Goal: Find specific page/section: Find specific page/section

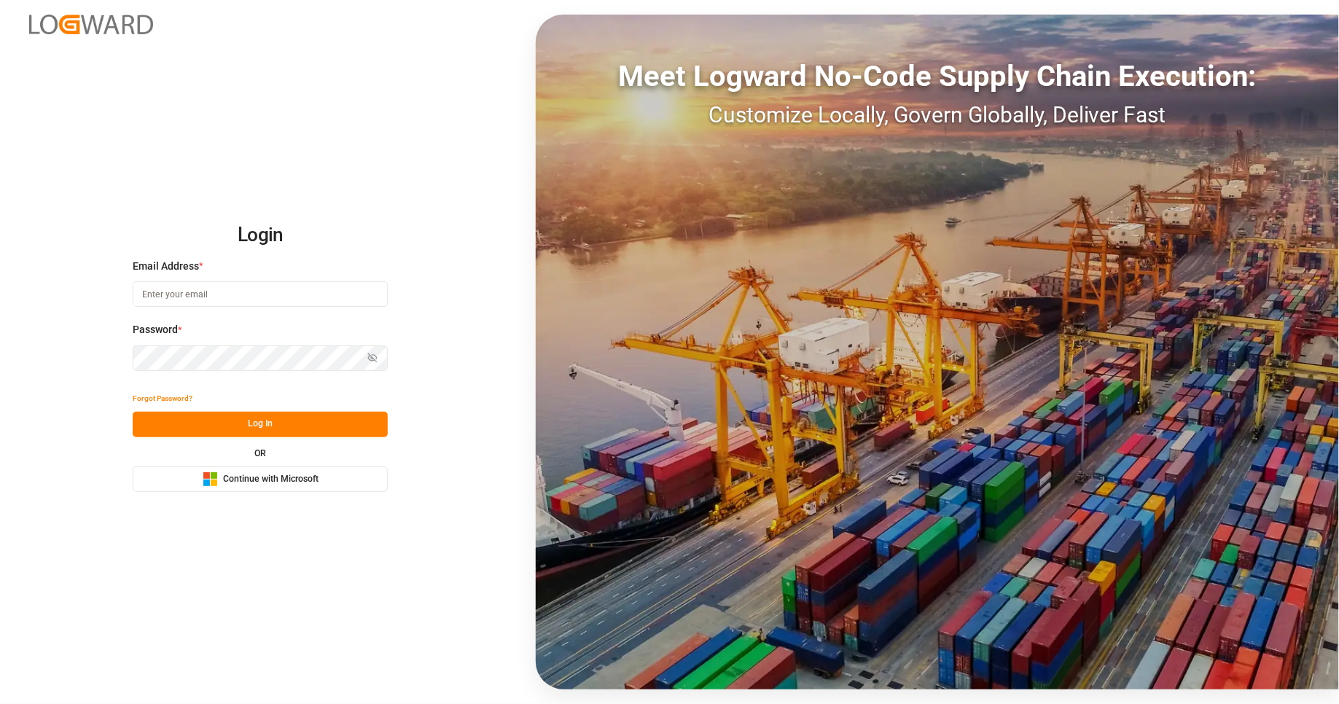
click at [321, 491] on button "Microsoft Logo Continue with Microsoft" at bounding box center [260, 480] width 255 height 26
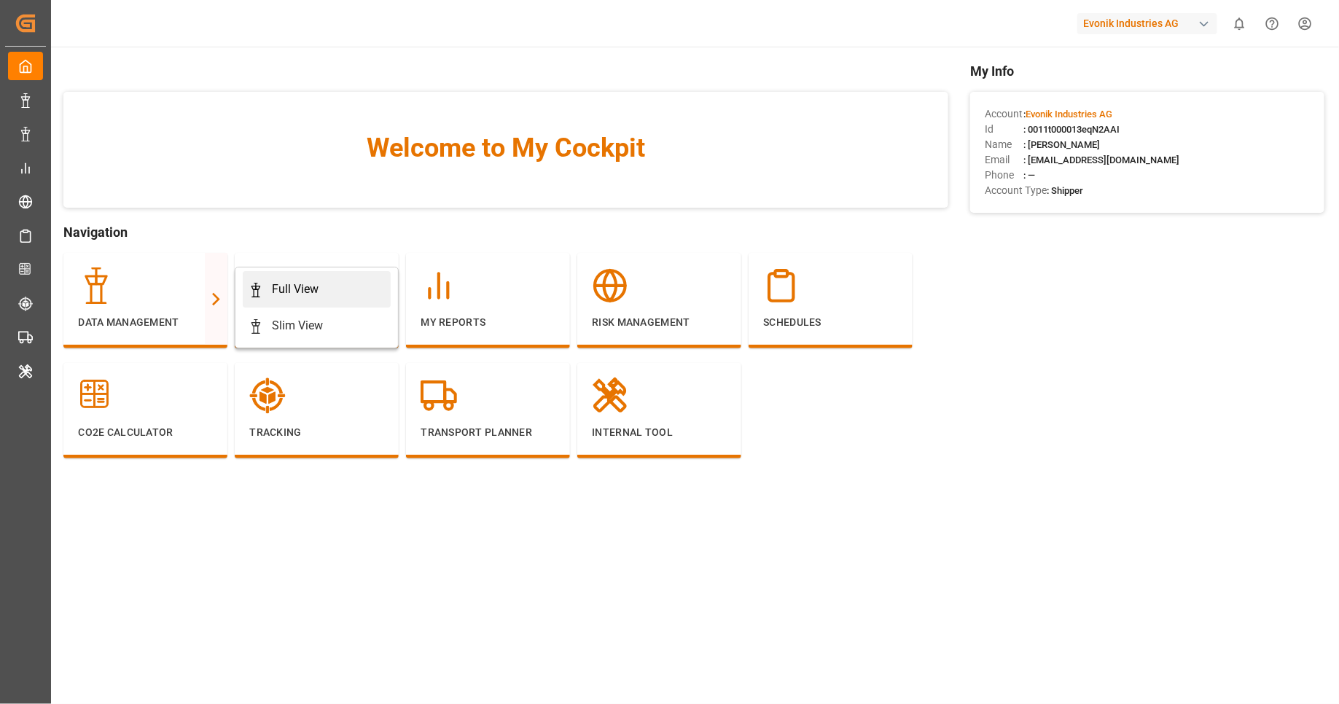
click at [305, 292] on div "Full View" at bounding box center [295, 289] width 47 height 17
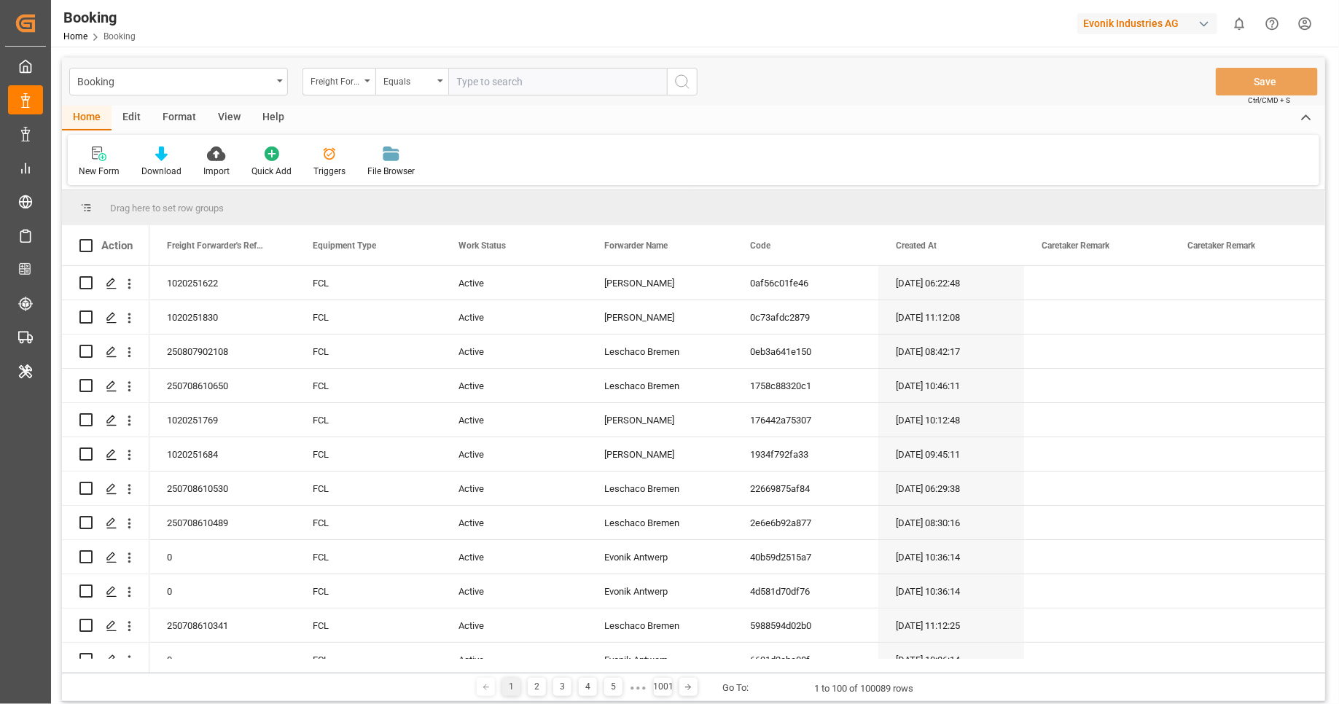
click at [180, 118] on div "Format" at bounding box center [179, 118] width 55 height 25
click at [101, 173] on div "Filter Rows" at bounding box center [100, 171] width 43 height 13
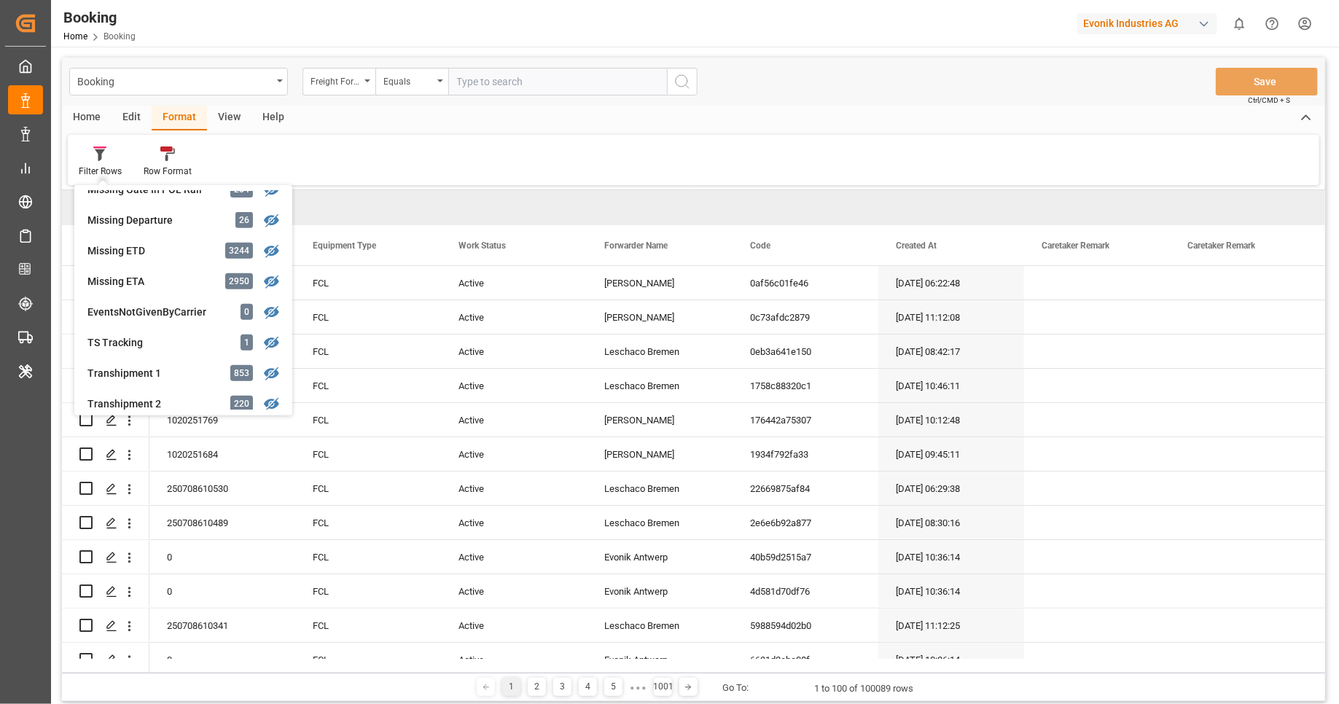
scroll to position [315, 0]
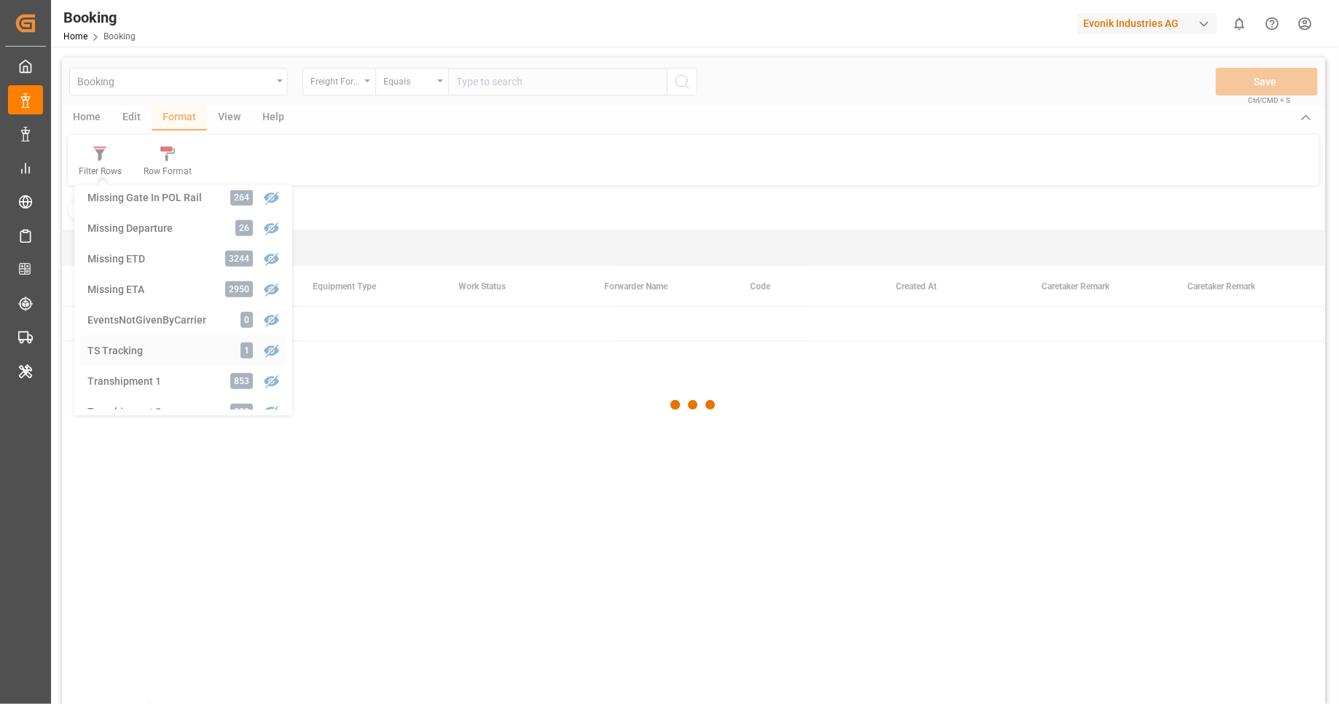
click at [244, 359] on div "Booking Freight Forwarder's Reference No. Equals Save Ctrl/CMD + S Home Edit Fo…" at bounding box center [694, 400] width 1264 height 685
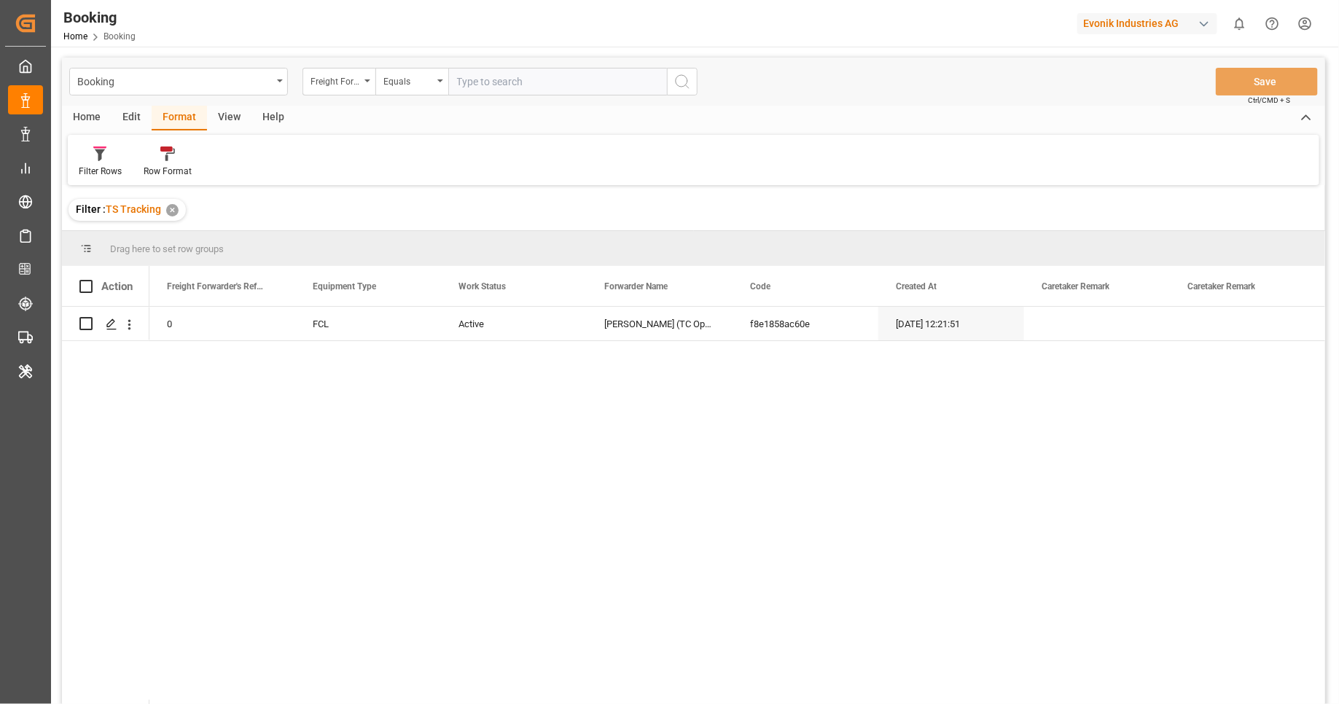
click at [172, 212] on div "✕" at bounding box center [172, 210] width 12 height 12
